Goal: Information Seeking & Learning: Understand process/instructions

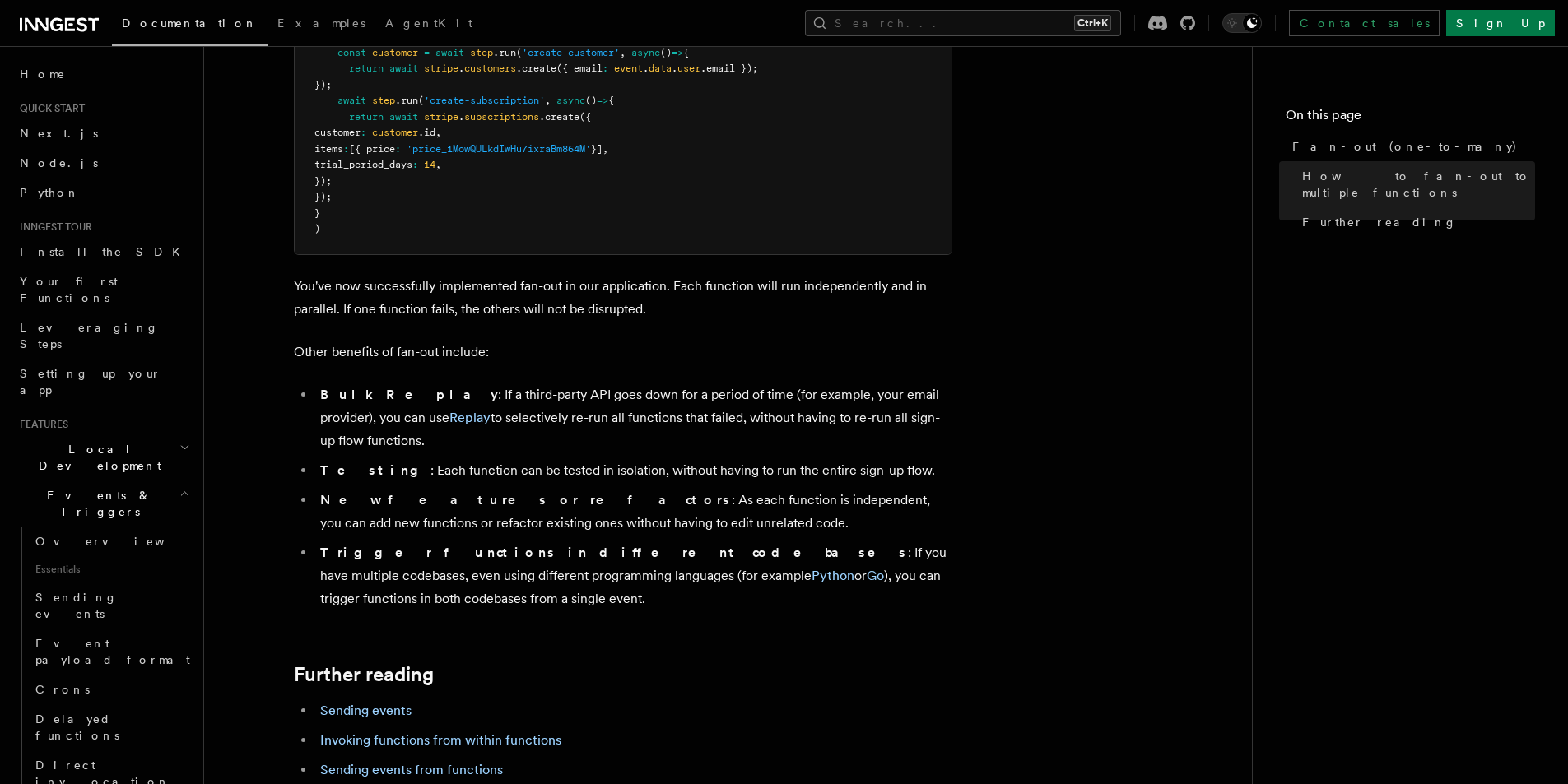
scroll to position [1893, 0]
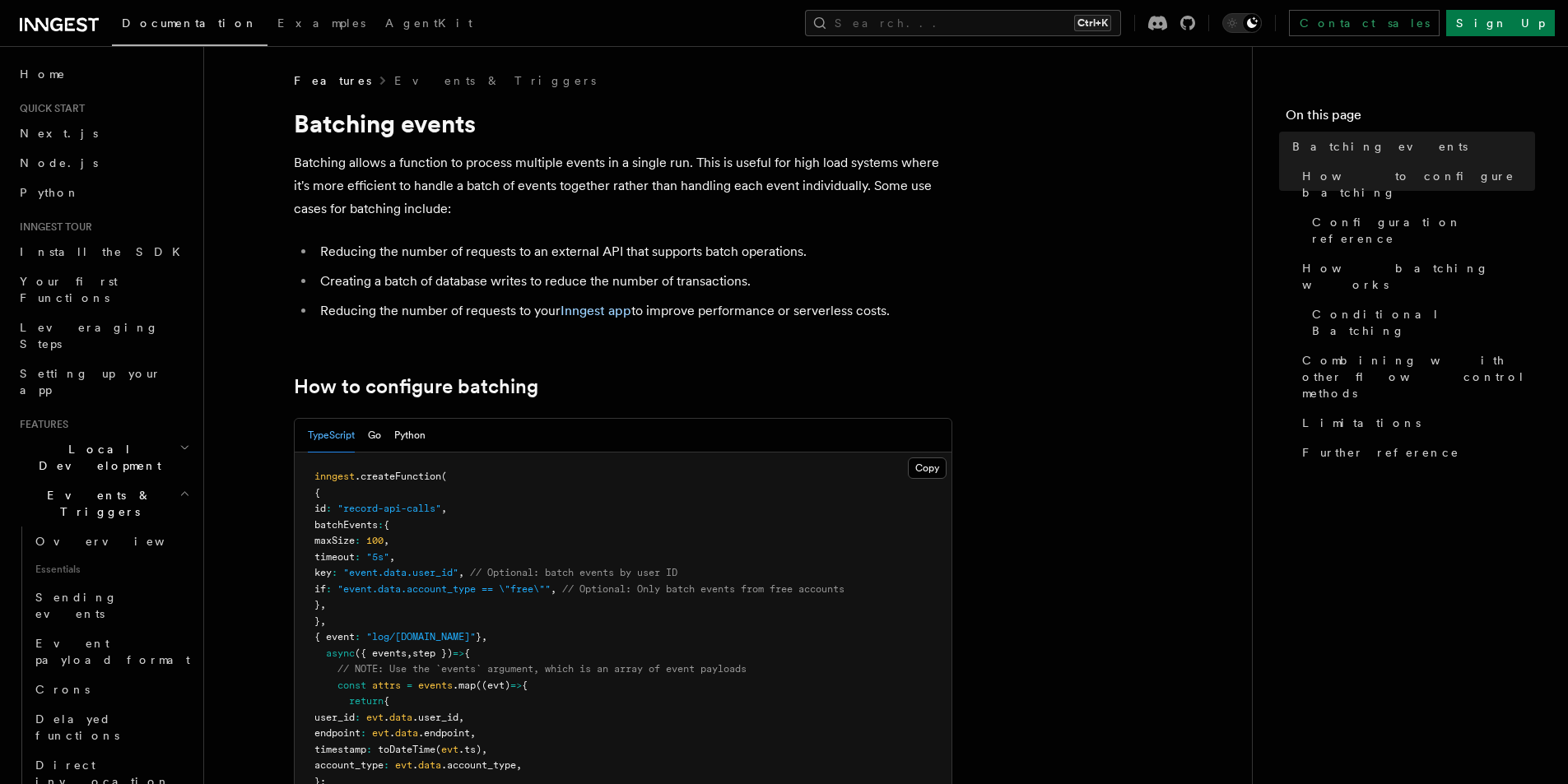
drag, startPoint x: 286, startPoint y: 120, endPoint x: 897, endPoint y: 294, distance: 635.3
copy article "Batching events Batching allows a function to process multiple events in a sing…"
click at [693, 253] on li "Reducing the number of requests to an external API that supports batch operatio…" at bounding box center [634, 252] width 637 height 23
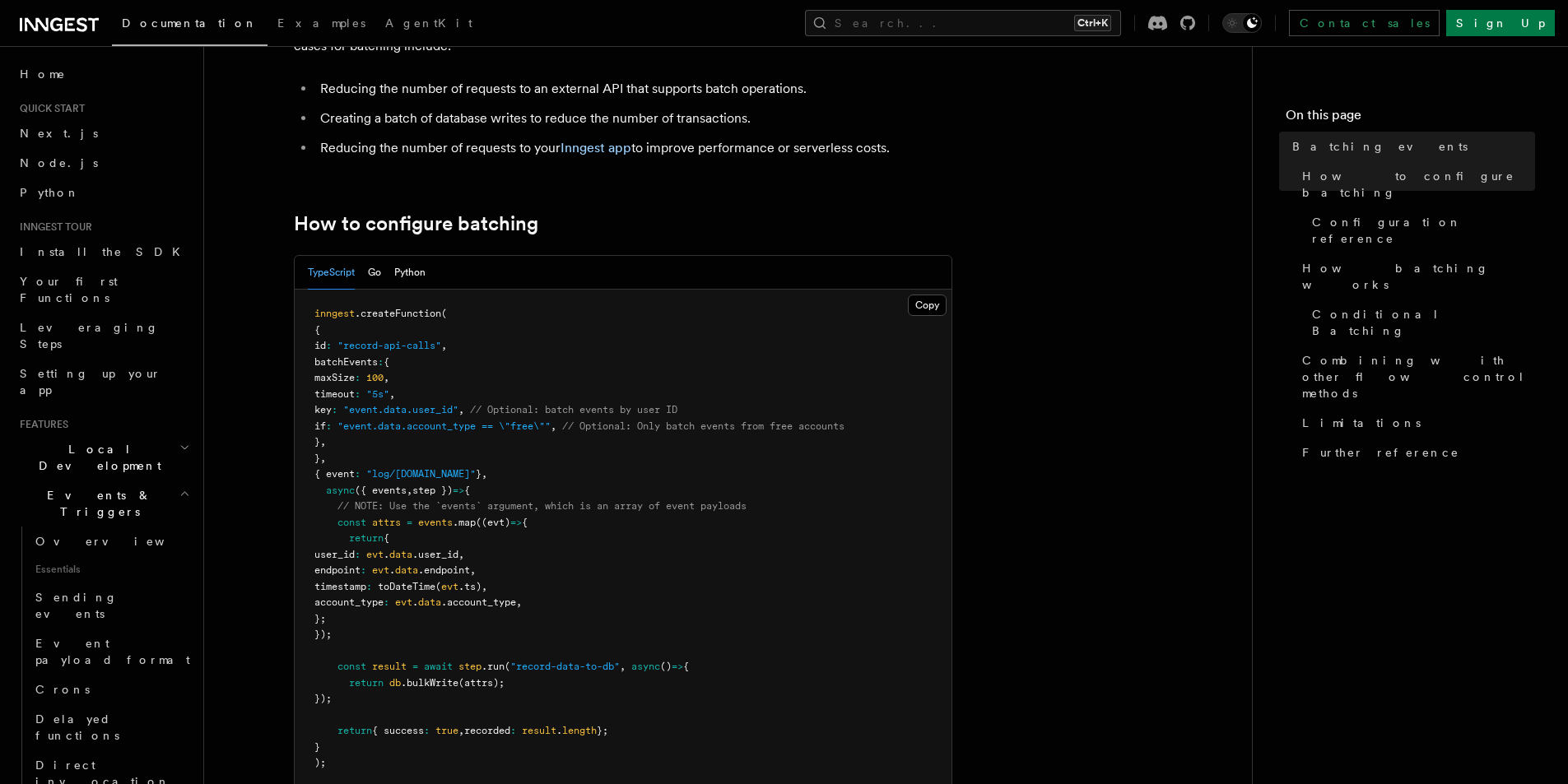
scroll to position [165, 0]
click at [410, 310] on span ".createFunction" at bounding box center [398, 311] width 86 height 12
click at [532, 483] on pre "inngest .createFunction ( { id : "record-api-calls" , batchEvents : { maxSize :…" at bounding box center [623, 537] width 657 height 498
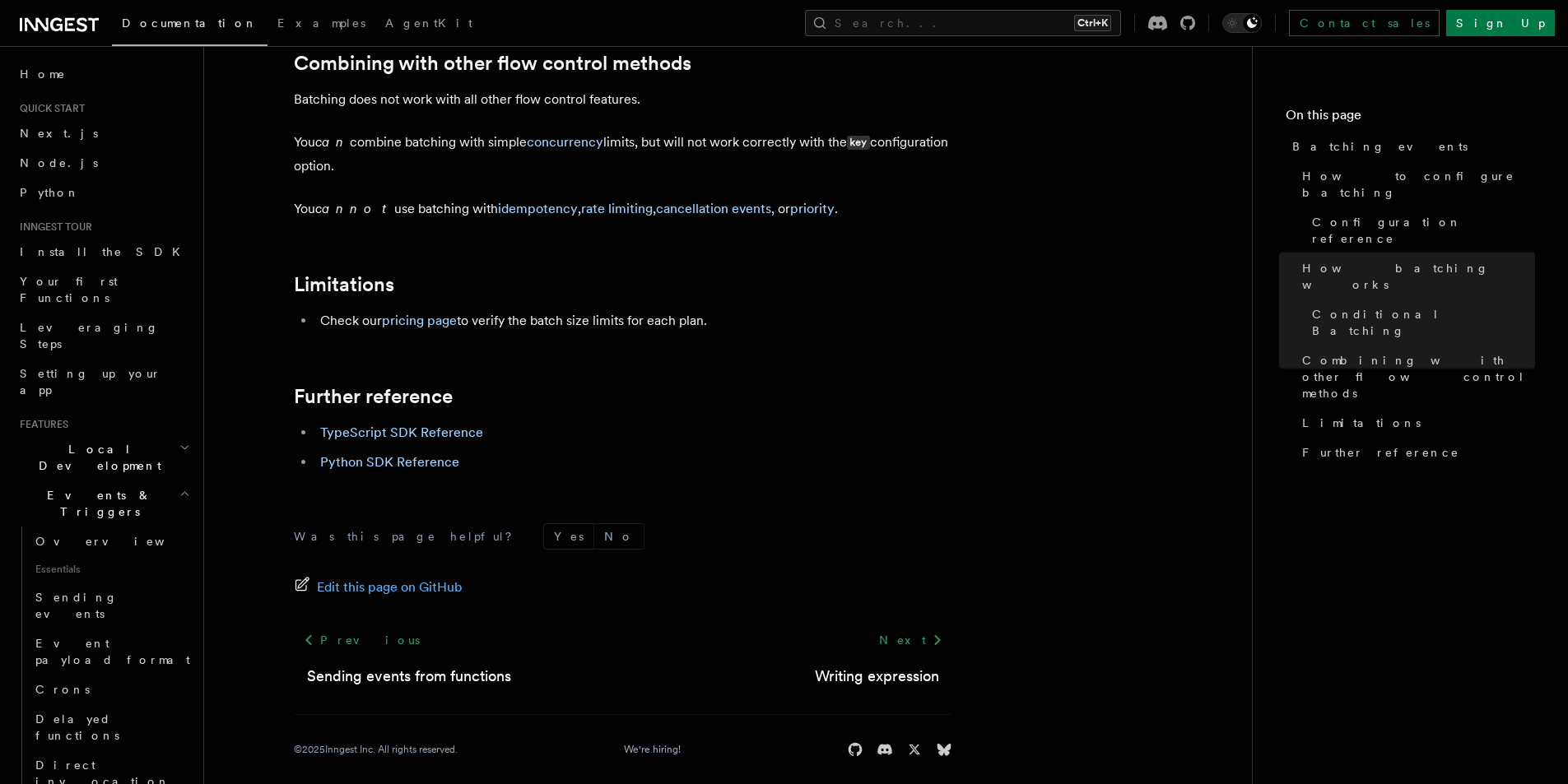
scroll to position [1825, 0]
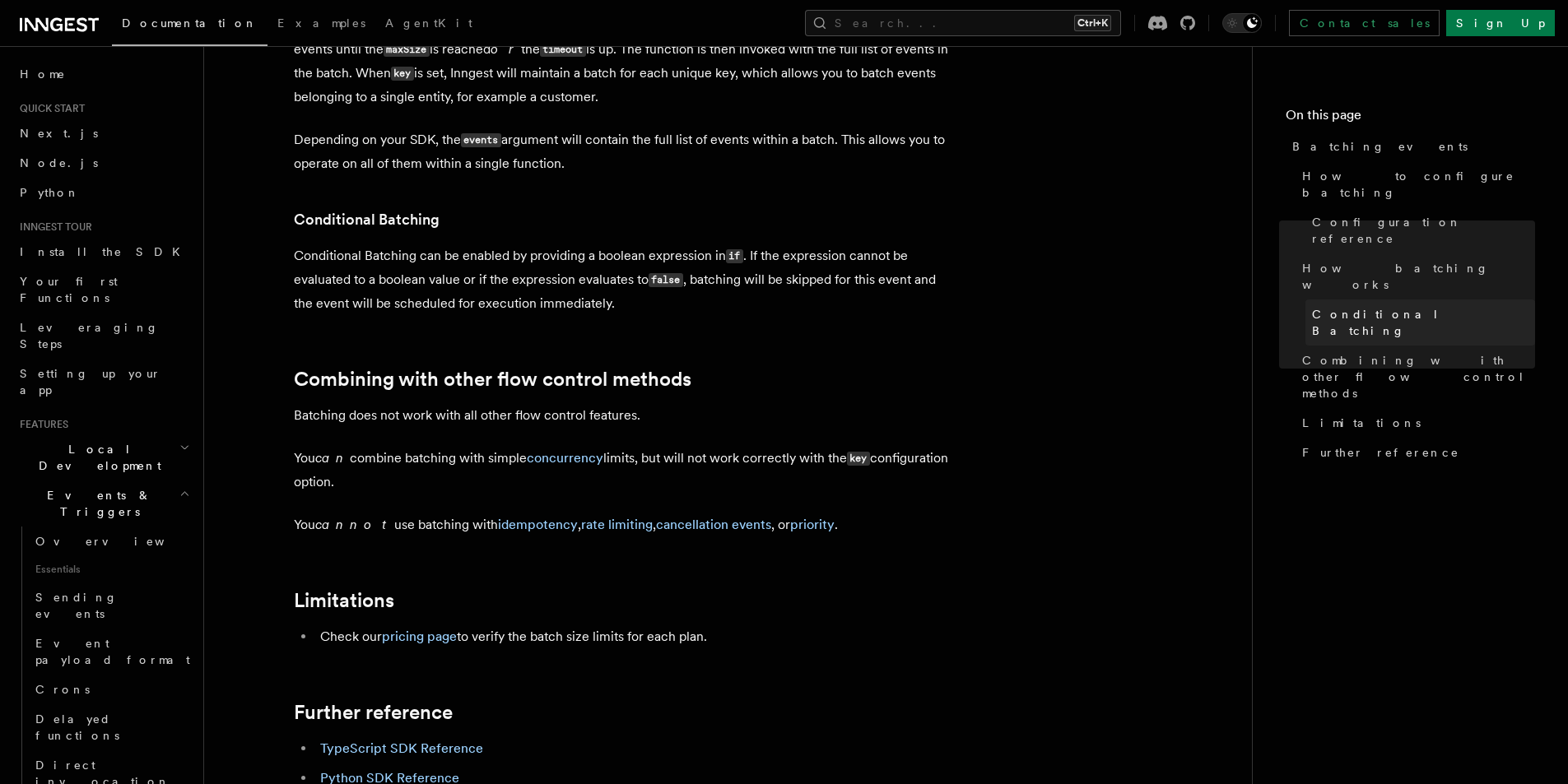
click at [1343, 306] on span "Conditional Batching" at bounding box center [1423, 322] width 223 height 33
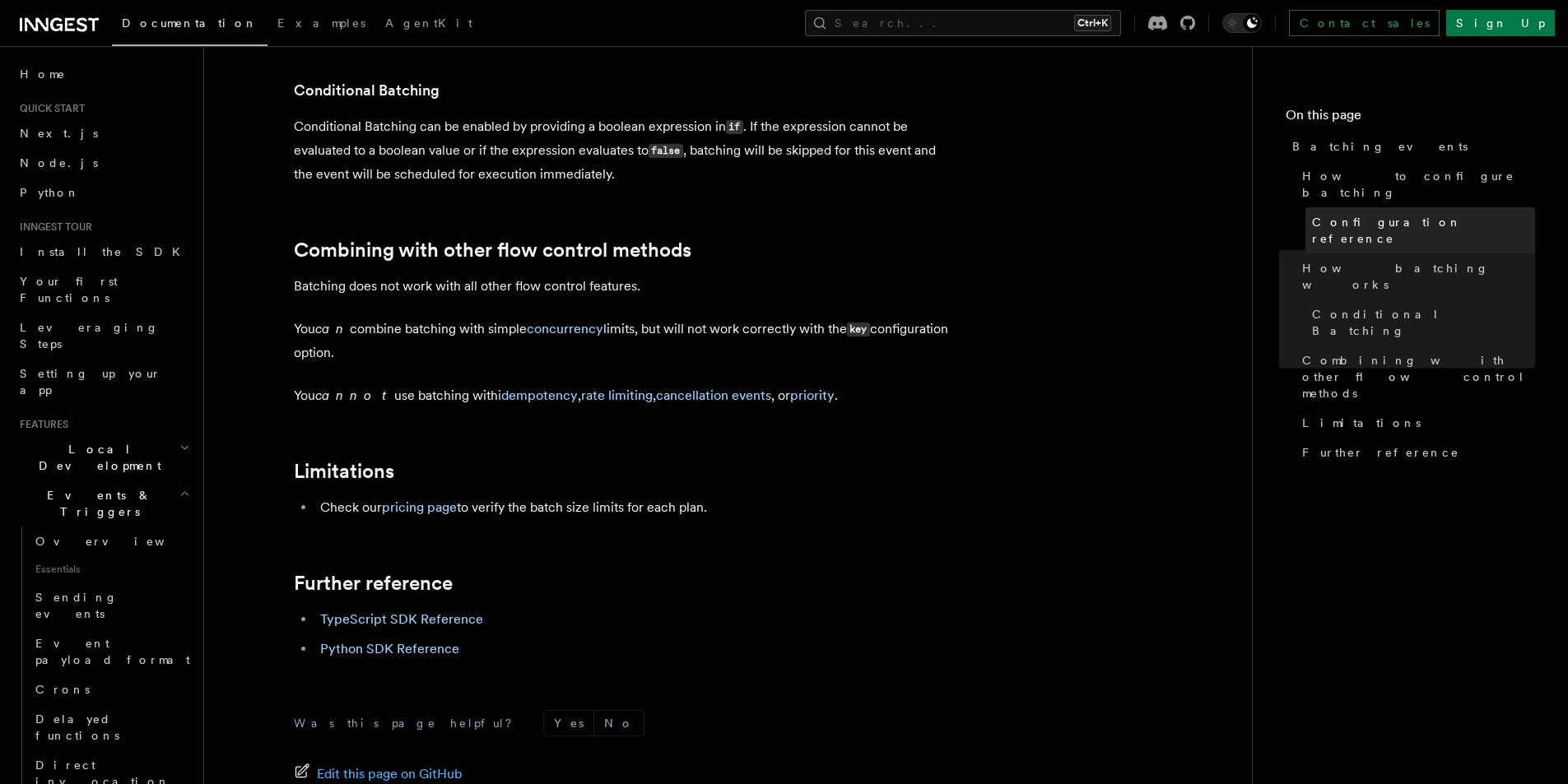
click at [1363, 214] on span "Configuration reference" at bounding box center [1423, 230] width 223 height 33
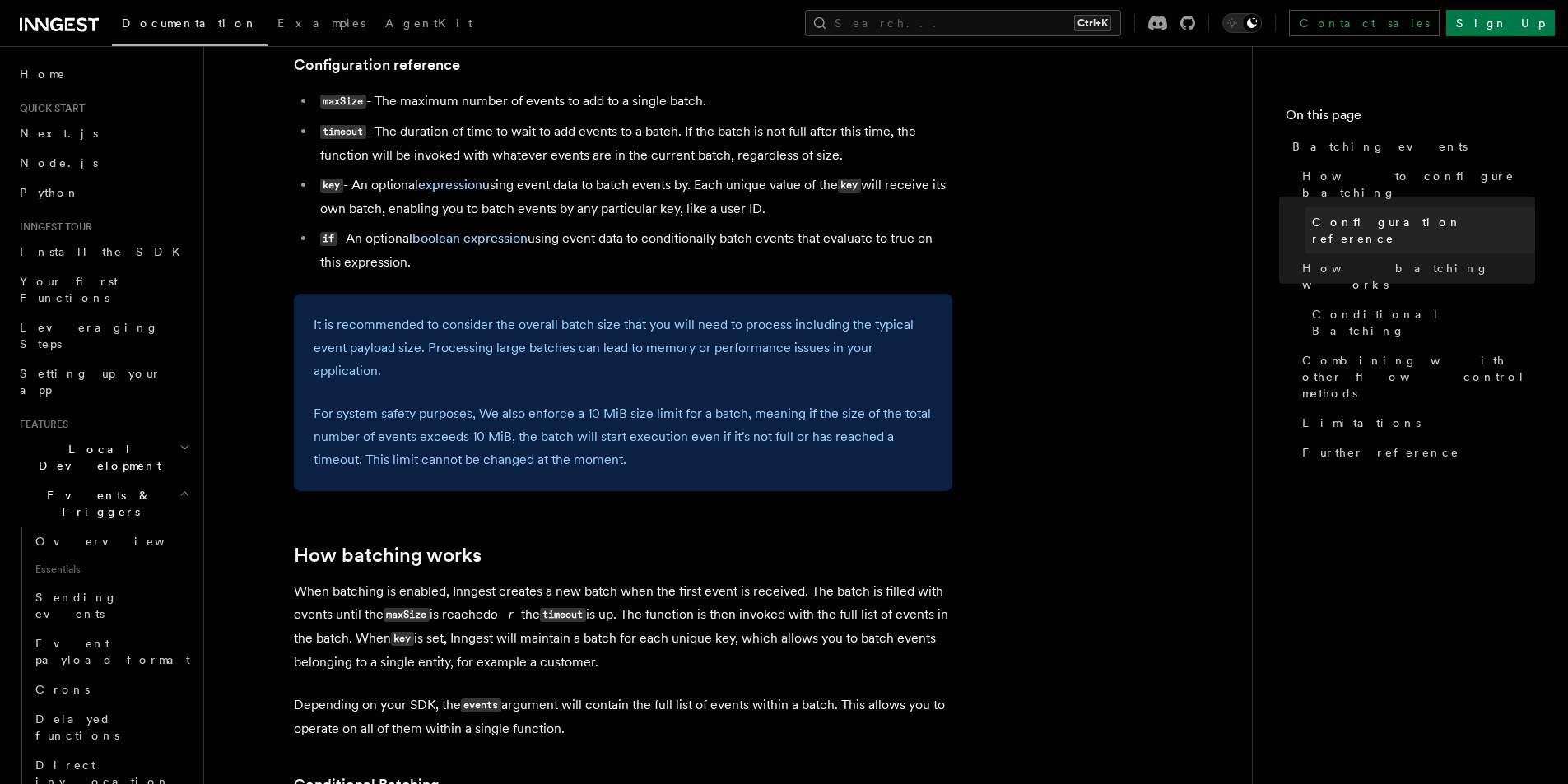
scroll to position [906, 0]
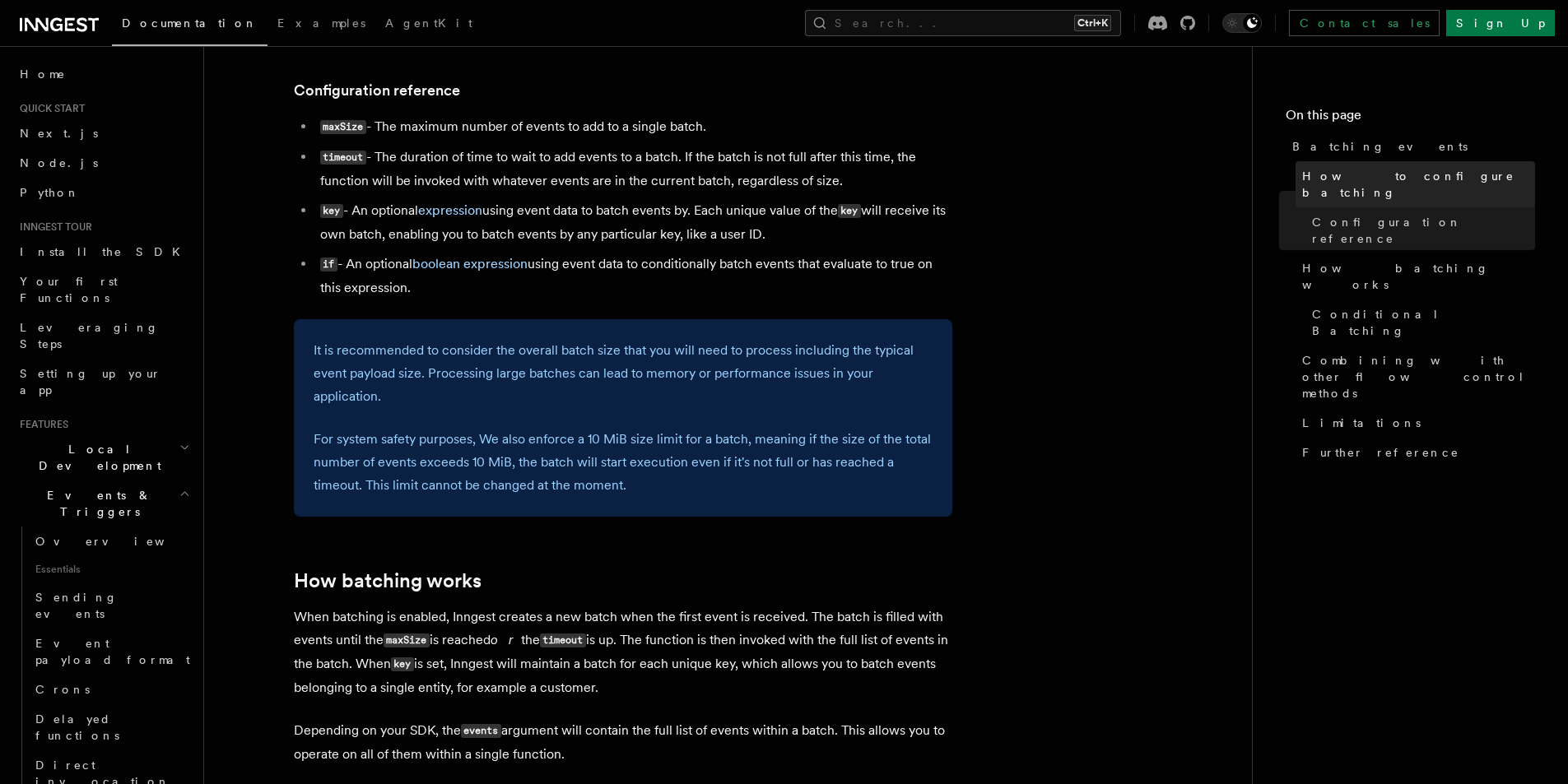
click at [1361, 174] on span "How to configure batching" at bounding box center [1419, 184] width 233 height 33
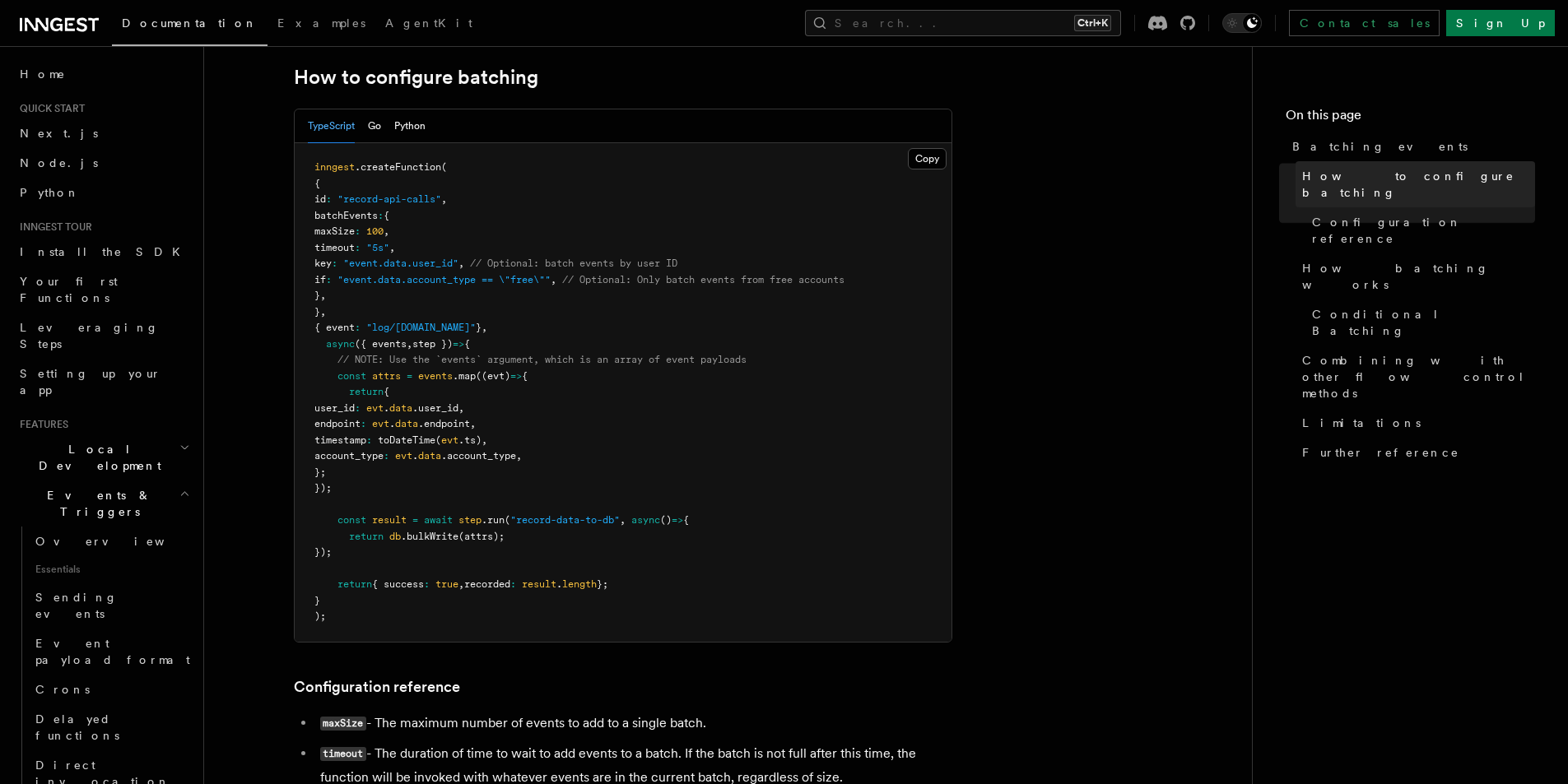
scroll to position [296, 0]
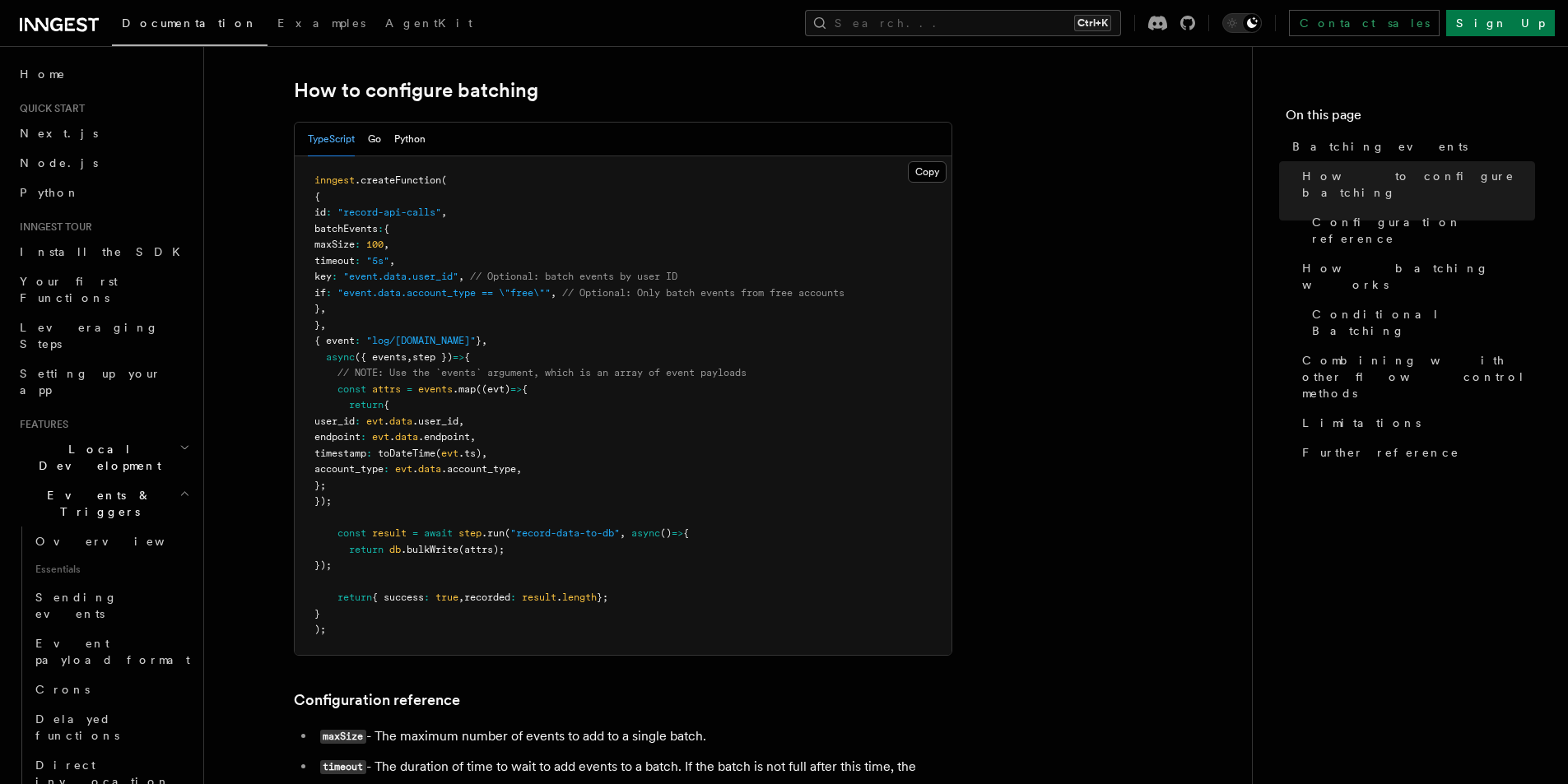
click at [722, 397] on pre "inngest .createFunction ( { id : "record-api-calls" , batchEvents : { maxSize :…" at bounding box center [623, 405] width 657 height 498
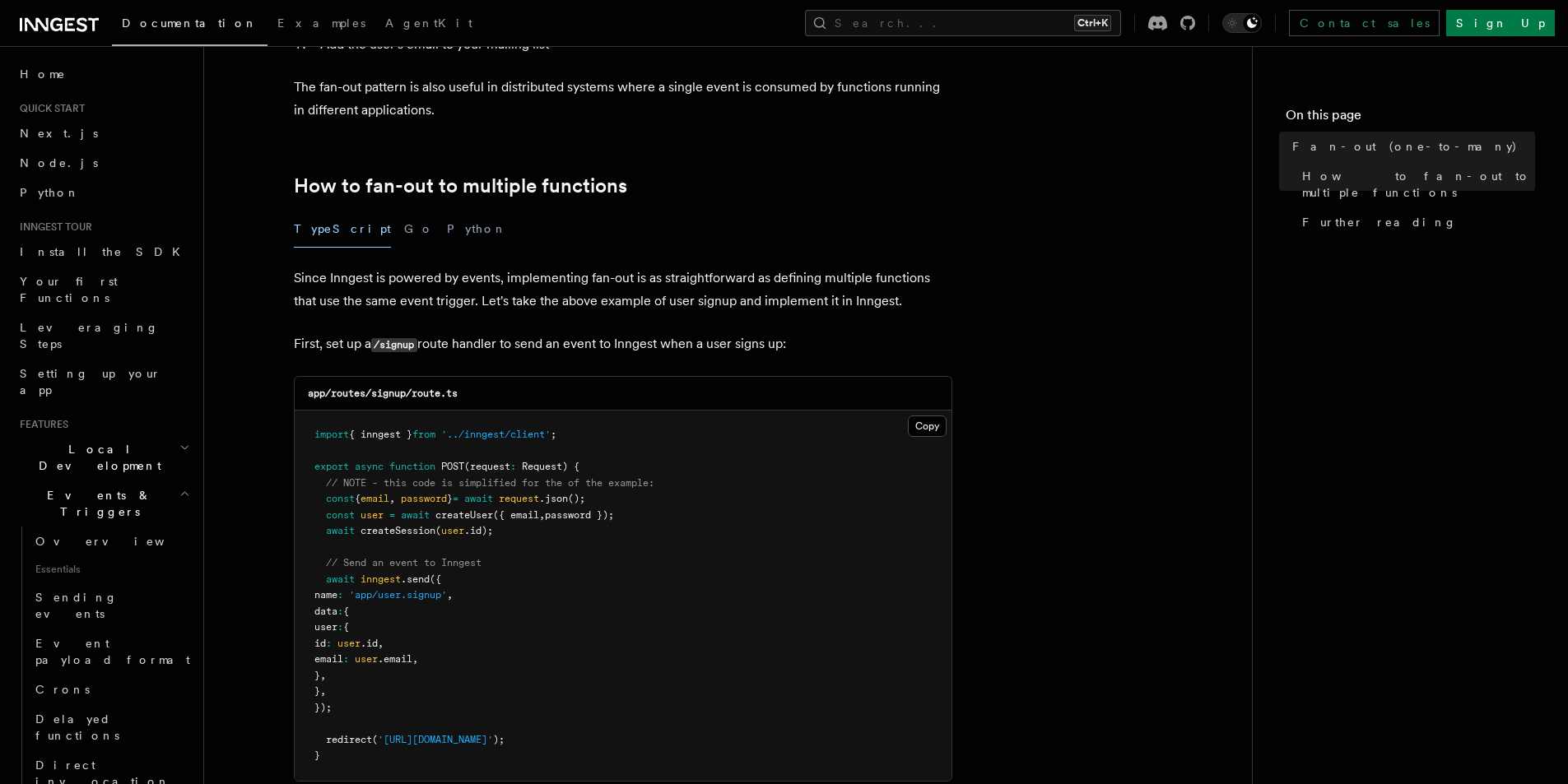
scroll to position [741, 0]
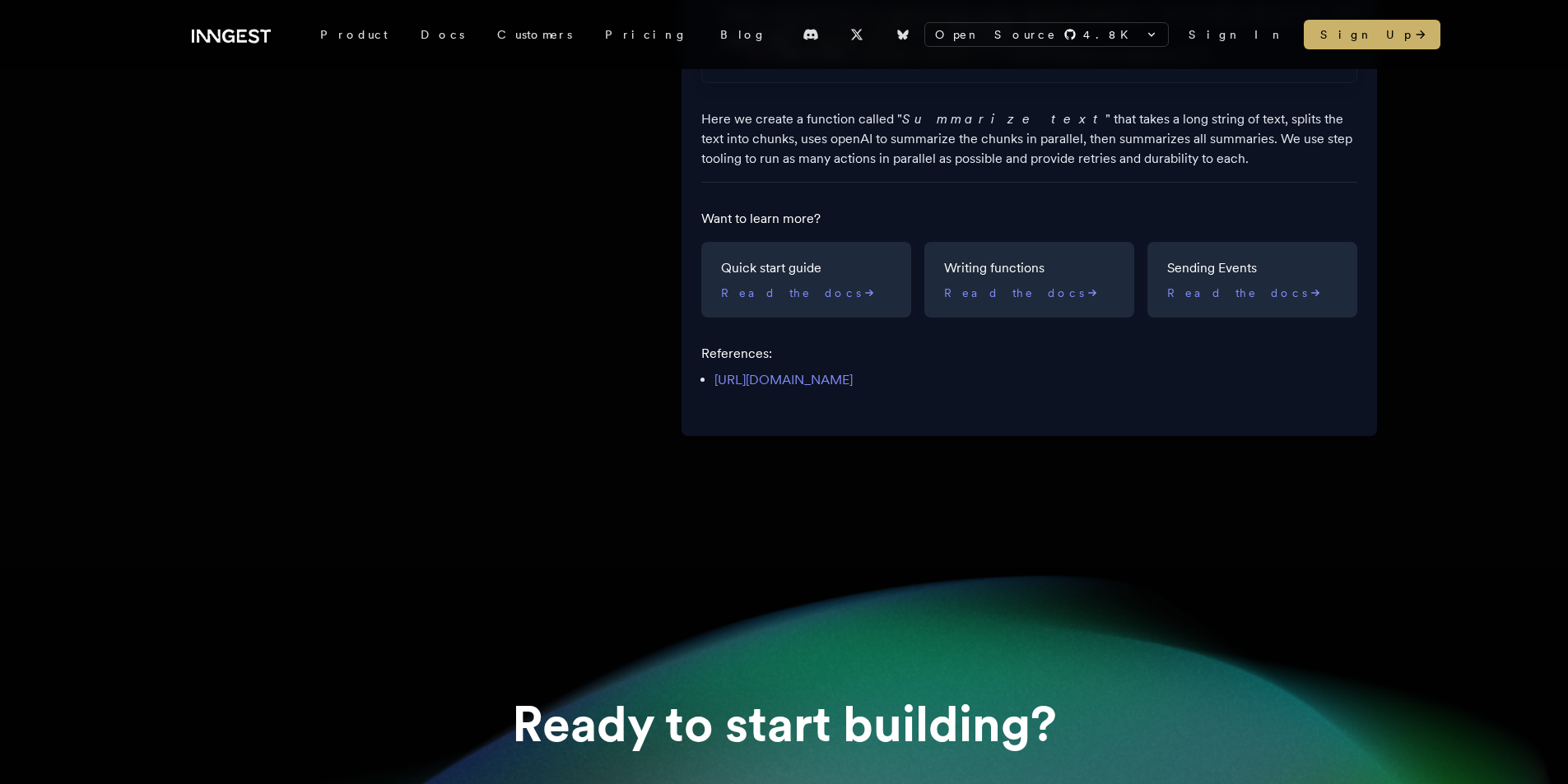
scroll to position [1316, 0]
